Goal: Task Accomplishment & Management: Manage account settings

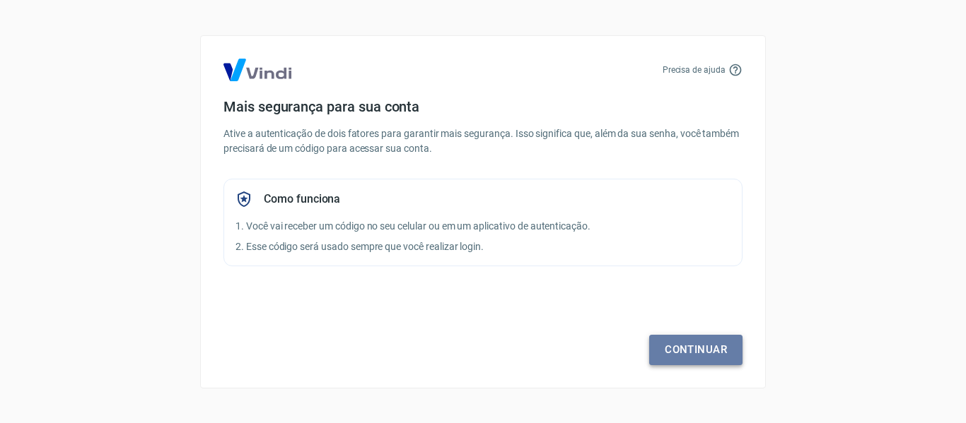
click at [698, 351] on link "Continuar" at bounding box center [695, 350] width 93 height 30
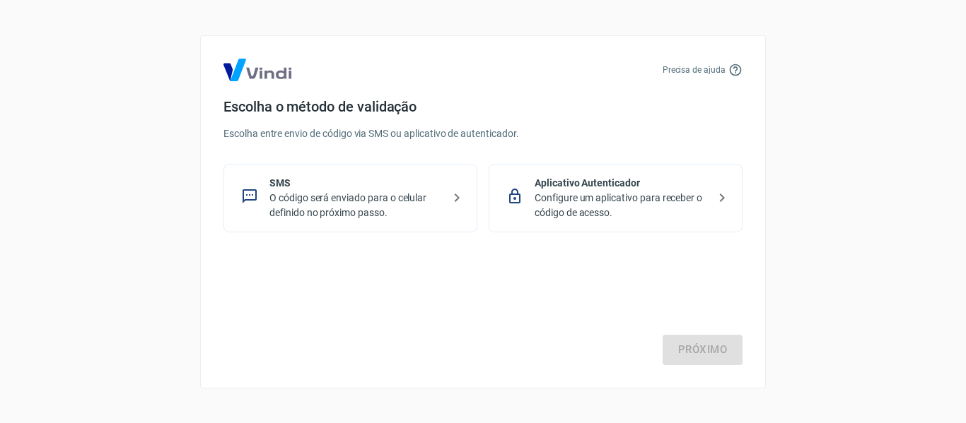
click at [382, 213] on p "O código será enviado para o celular definido no próximo passo." at bounding box center [355, 206] width 173 height 30
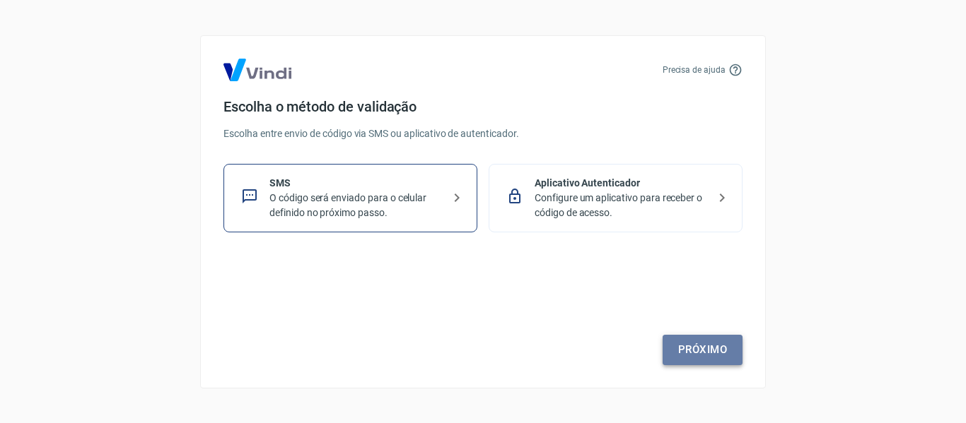
click at [721, 354] on link "Próximo" at bounding box center [702, 350] width 80 height 30
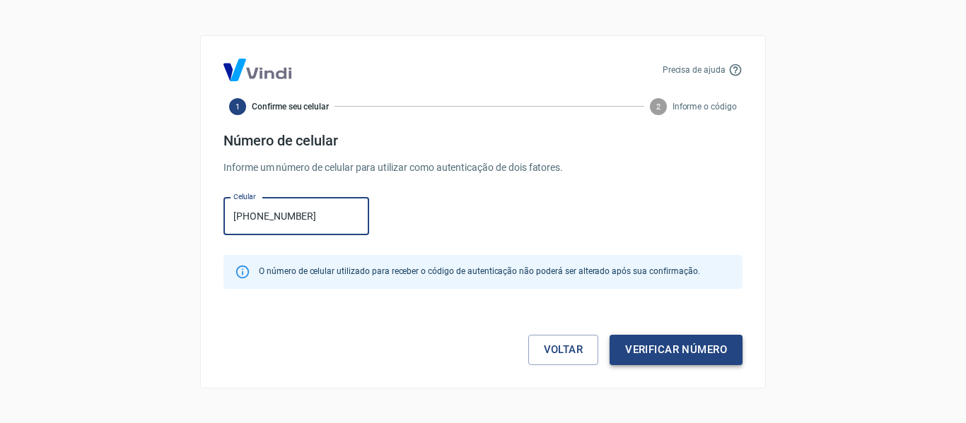
type input "[PHONE_NUMBER]"
click at [682, 352] on button "Verificar número" at bounding box center [675, 350] width 133 height 30
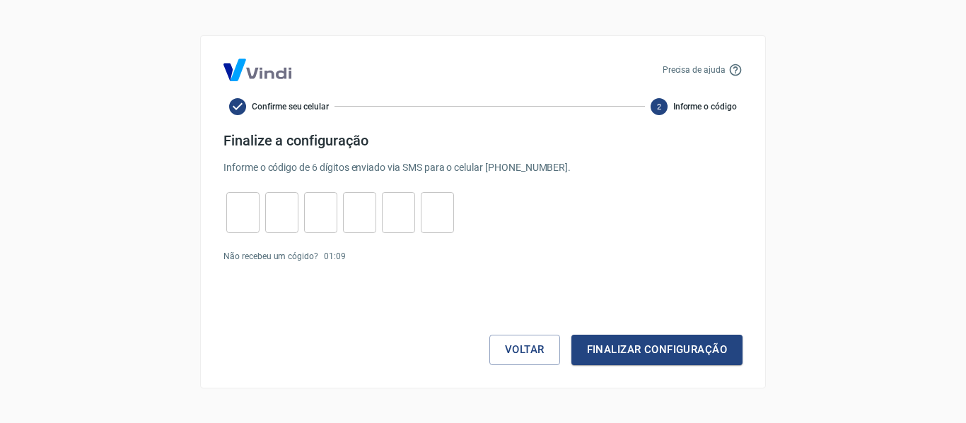
click at [238, 222] on input "tel" at bounding box center [242, 212] width 33 height 30
type input "7"
type input "8"
type input "7"
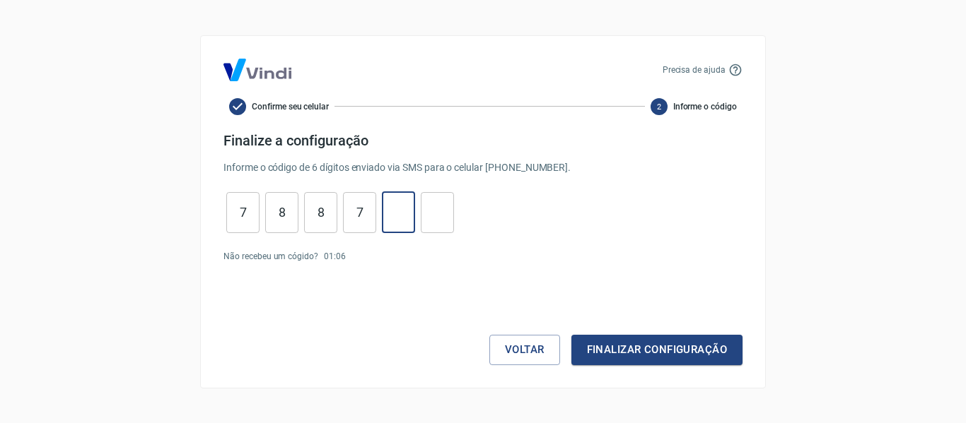
type input "0"
type input "5"
click at [653, 351] on button "Finalizar configuração" at bounding box center [656, 350] width 171 height 30
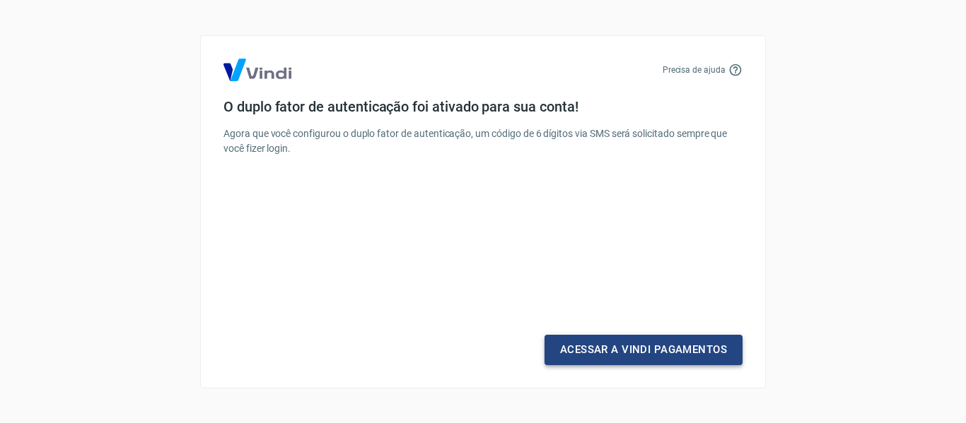
click at [610, 353] on link "Acessar a Vindi Pagamentos" at bounding box center [643, 350] width 198 height 30
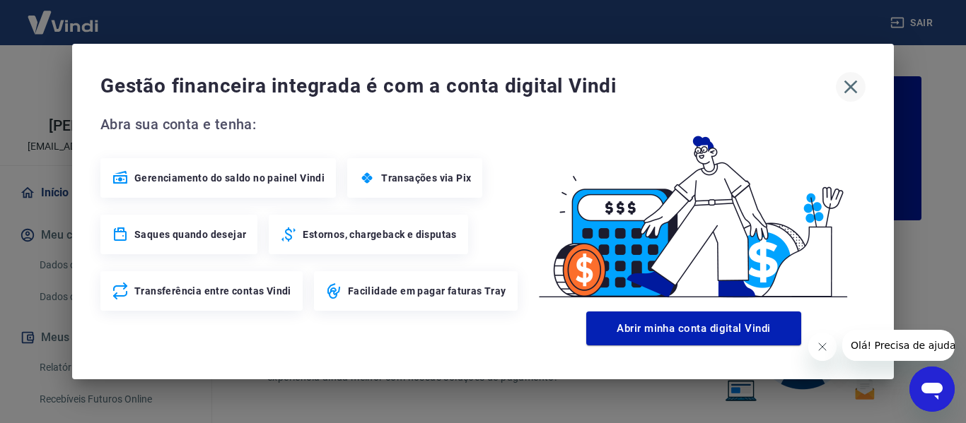
click at [855, 79] on icon "button" at bounding box center [850, 87] width 23 height 23
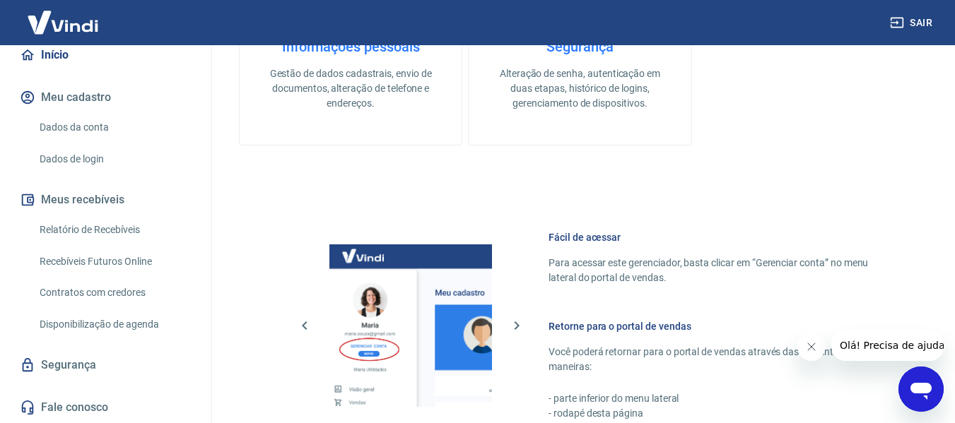
scroll to position [636, 0]
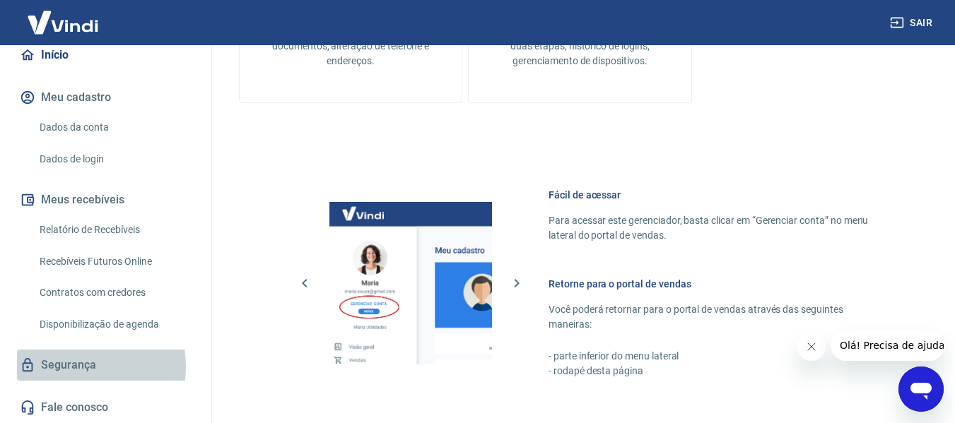
click at [70, 366] on link "Segurança" at bounding box center [105, 365] width 177 height 31
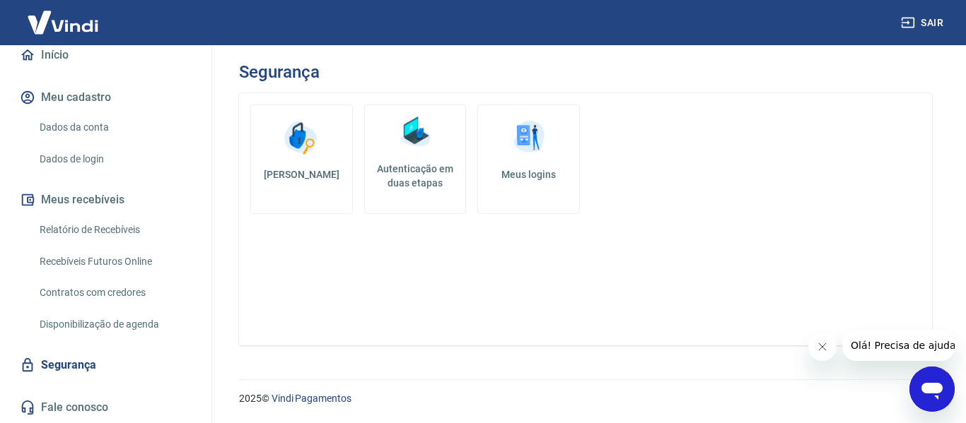
click at [532, 158] on img at bounding box center [529, 138] width 42 height 42
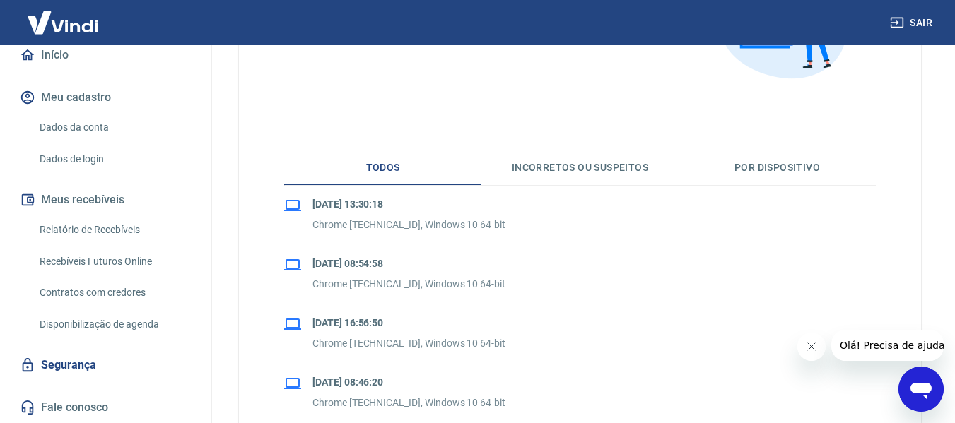
scroll to position [212, 0]
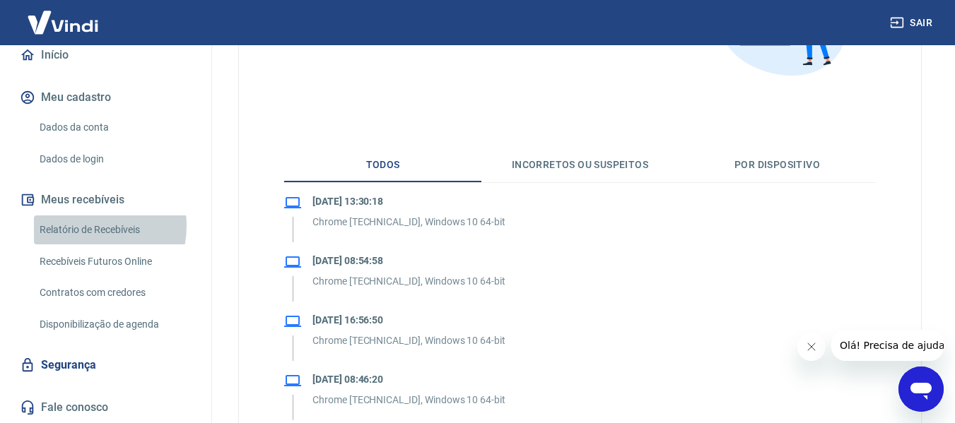
click at [86, 226] on link "Relatório de Recebíveis" at bounding box center [114, 230] width 160 height 29
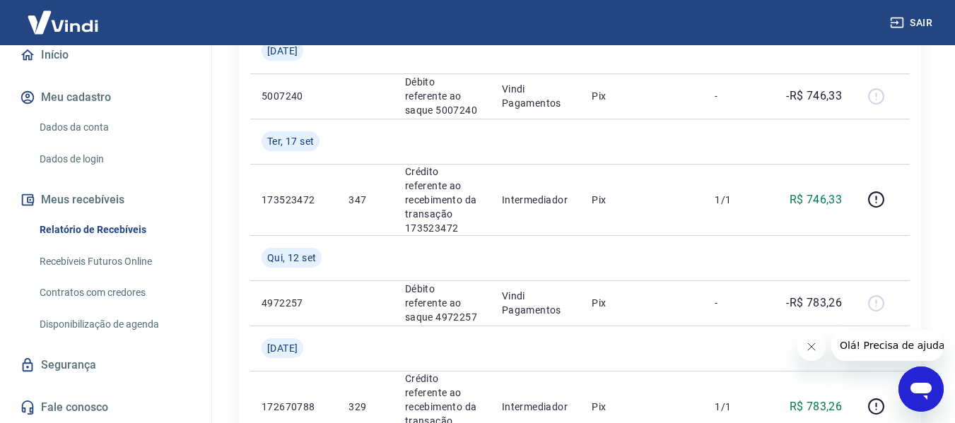
scroll to position [424, 0]
click at [55, 293] on link "Contratos com credores" at bounding box center [114, 293] width 160 height 29
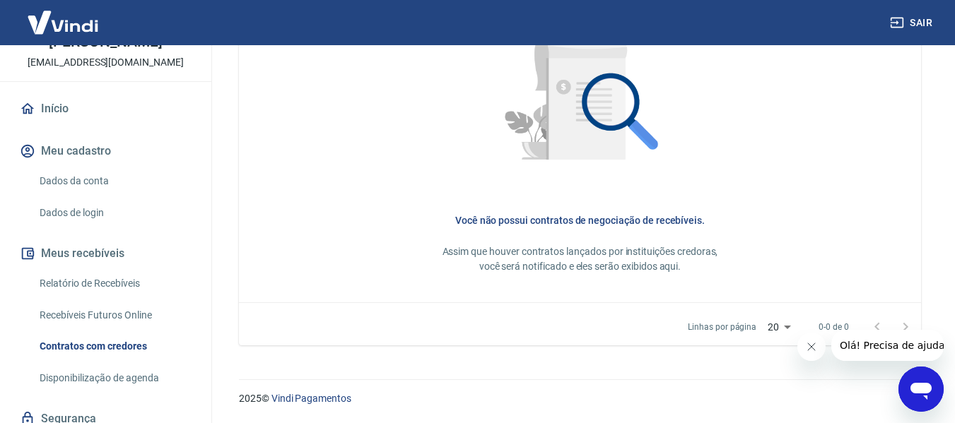
scroll to position [153, 0]
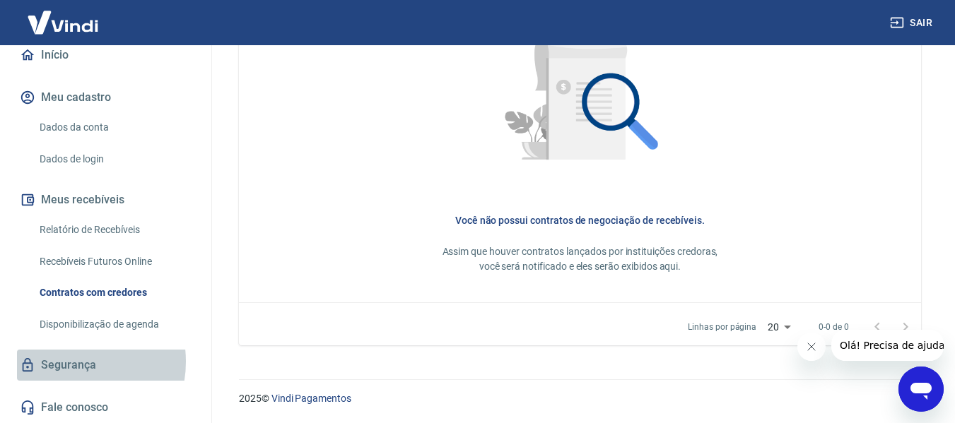
click at [66, 362] on link "Segurança" at bounding box center [105, 365] width 177 height 31
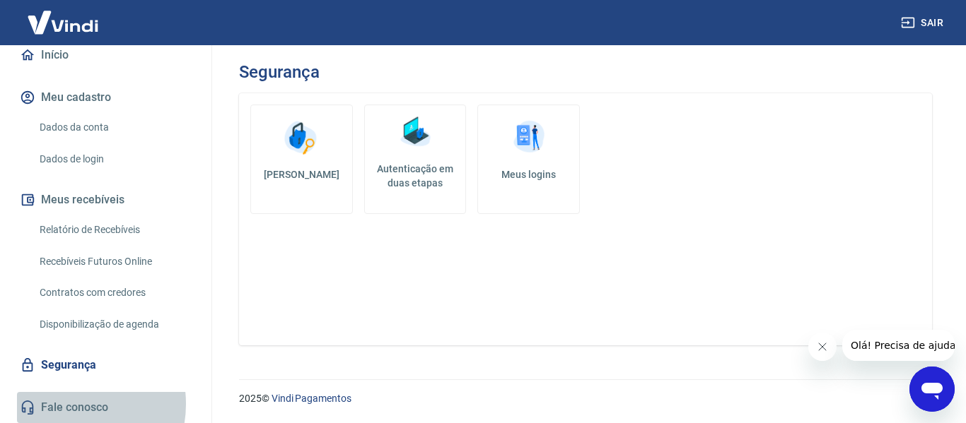
click at [68, 404] on link "Fale conosco" at bounding box center [105, 407] width 177 height 31
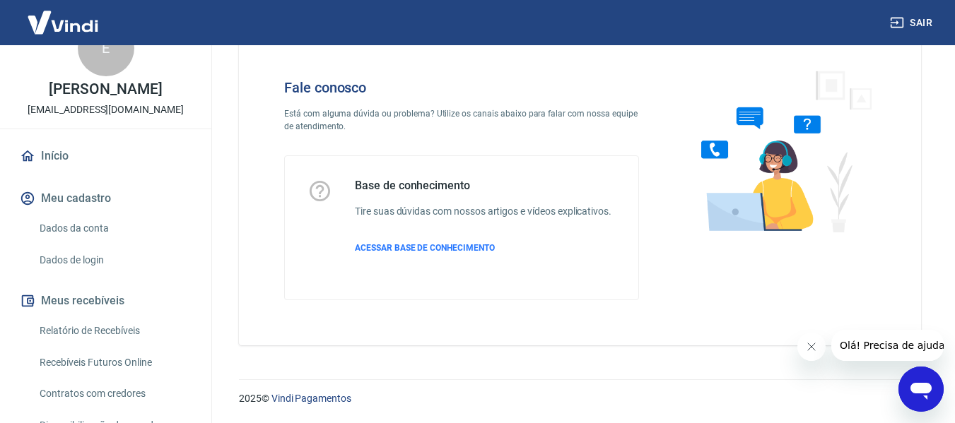
scroll to position [11, 0]
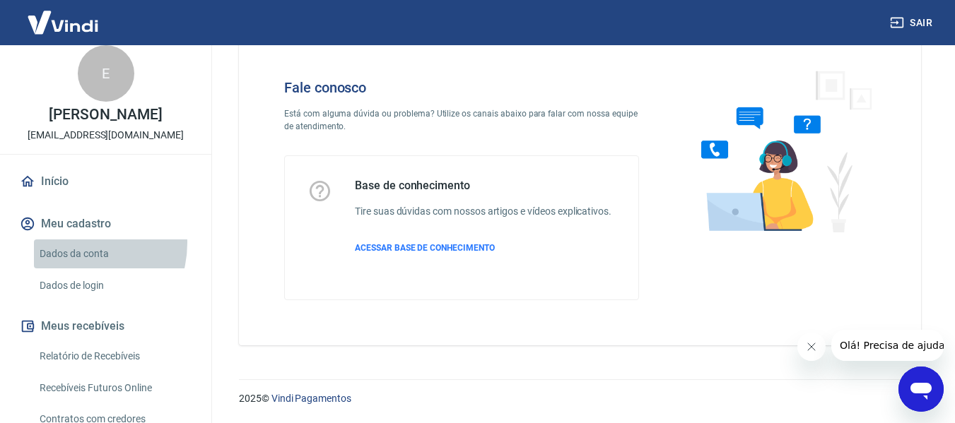
click at [73, 258] on link "Dados da conta" at bounding box center [114, 254] width 160 height 29
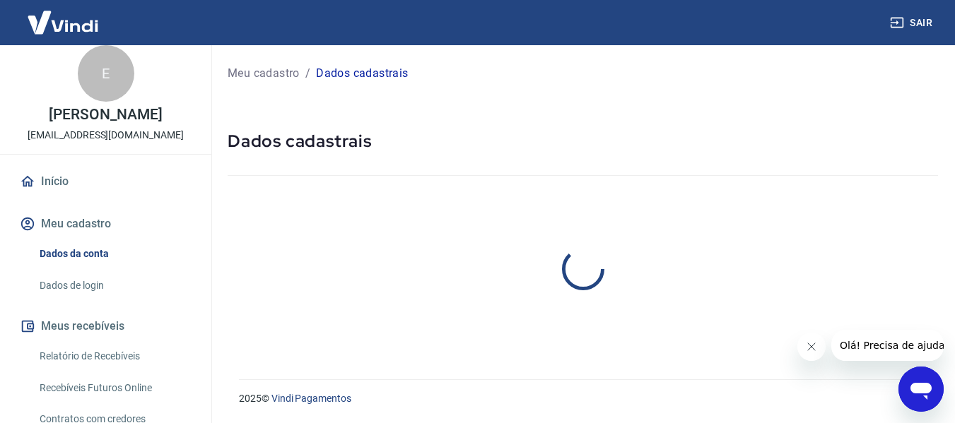
select select "GO"
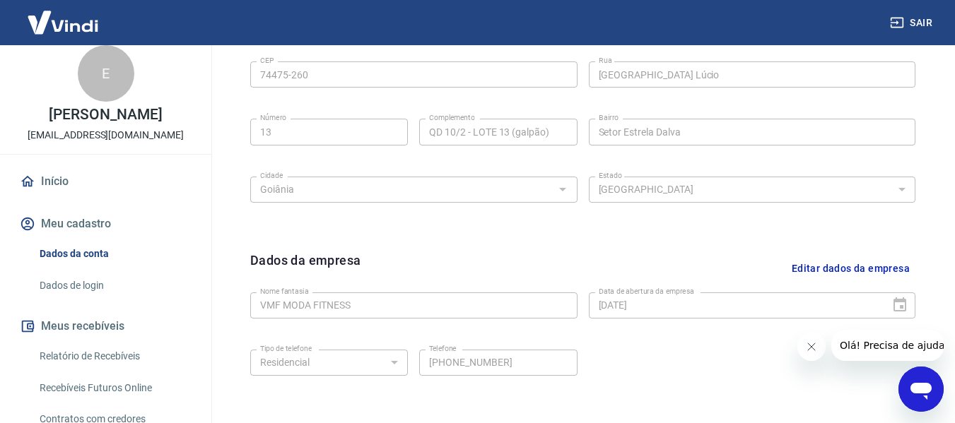
scroll to position [596, 0]
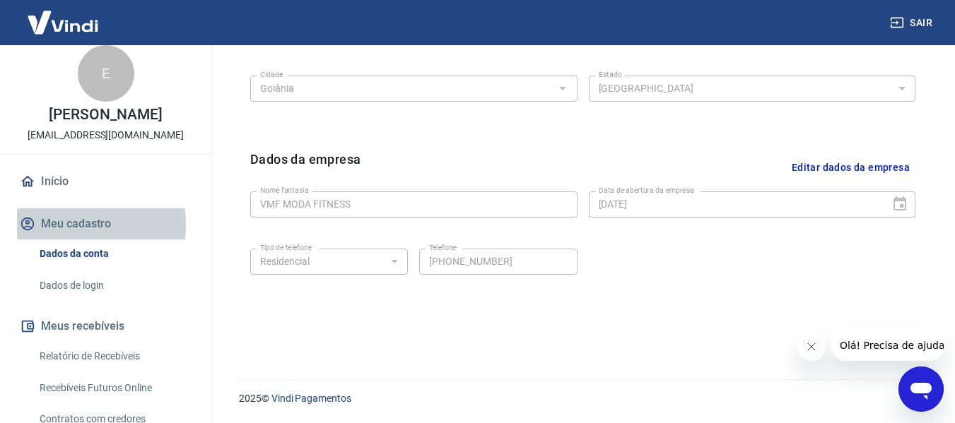
click at [62, 240] on button "Meu cadastro" at bounding box center [105, 224] width 177 height 31
